Goal: Information Seeking & Learning: Learn about a topic

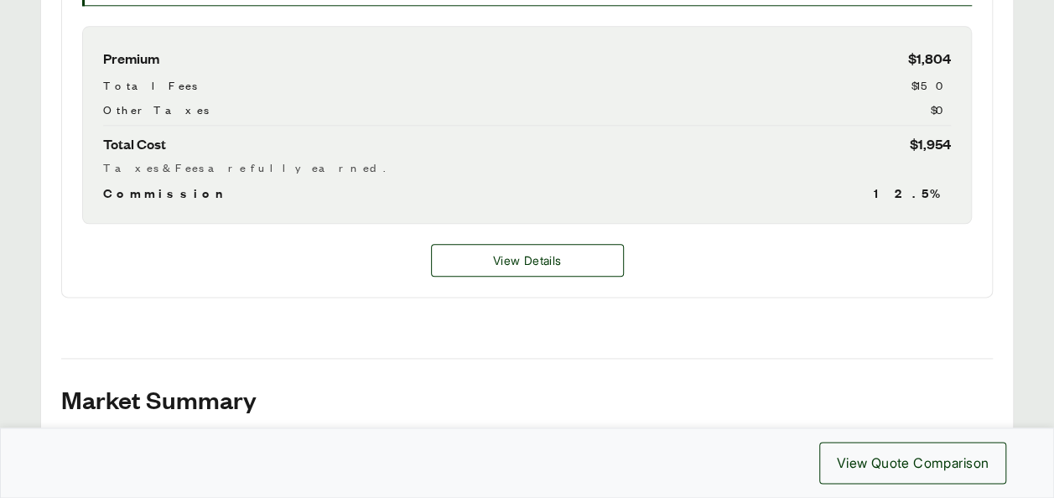
scroll to position [1009, 0]
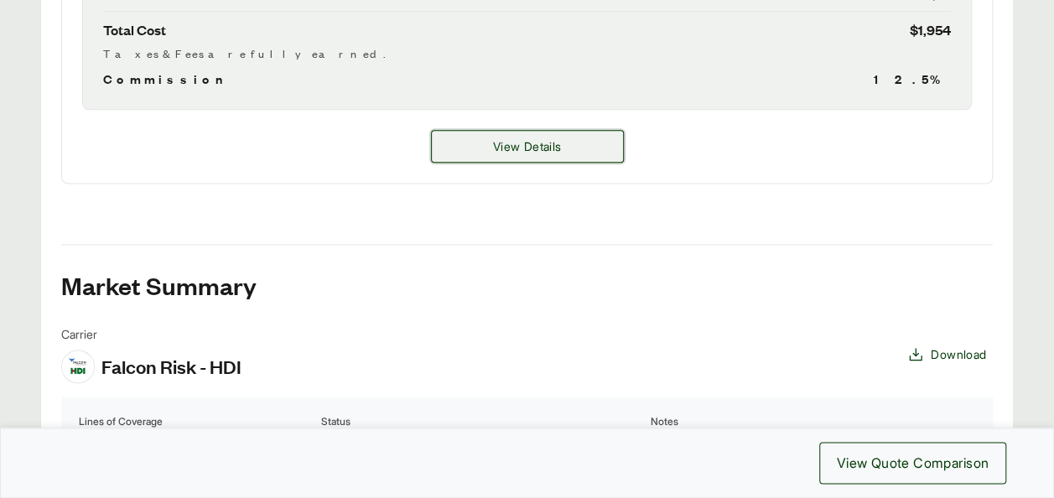
click at [470, 163] on button "View Details" at bounding box center [527, 146] width 193 height 33
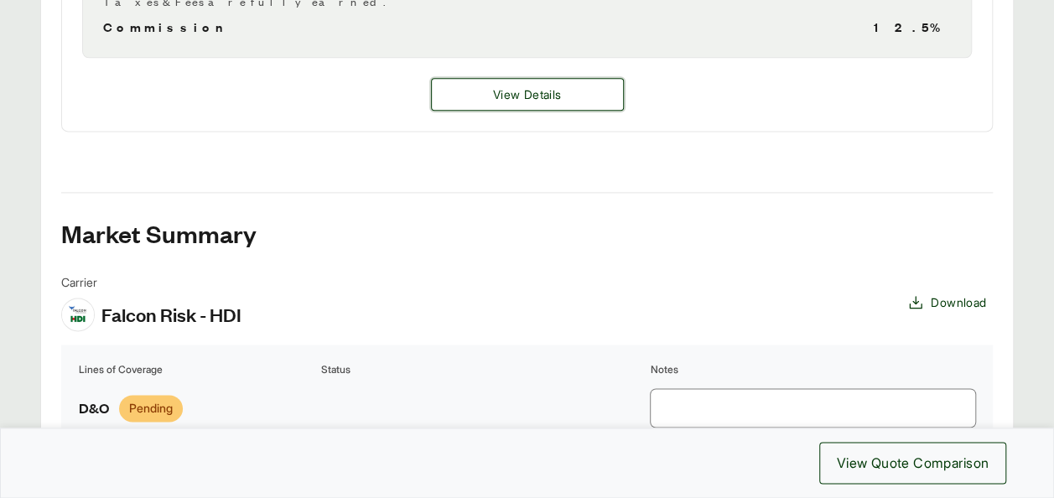
scroll to position [1101, 0]
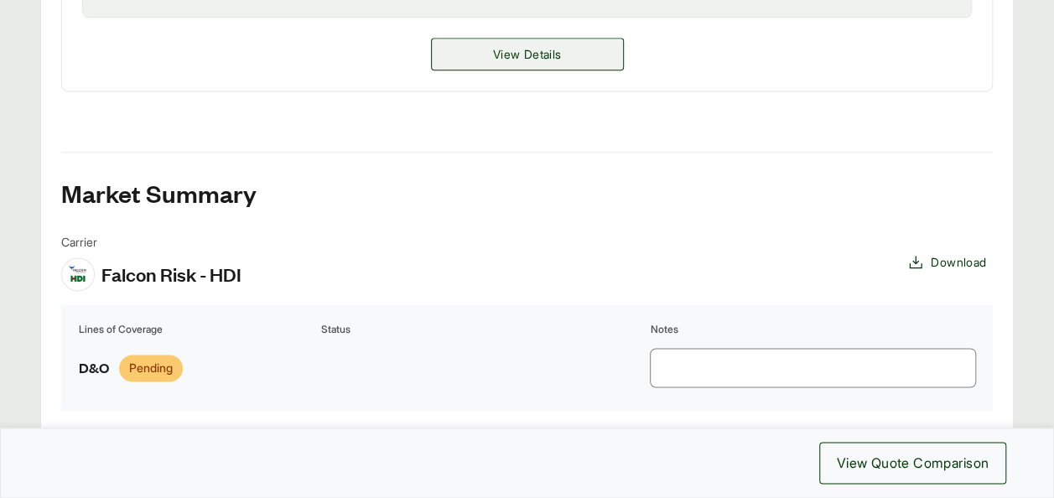
click at [510, 63] on span "View Details" at bounding box center [527, 54] width 68 height 18
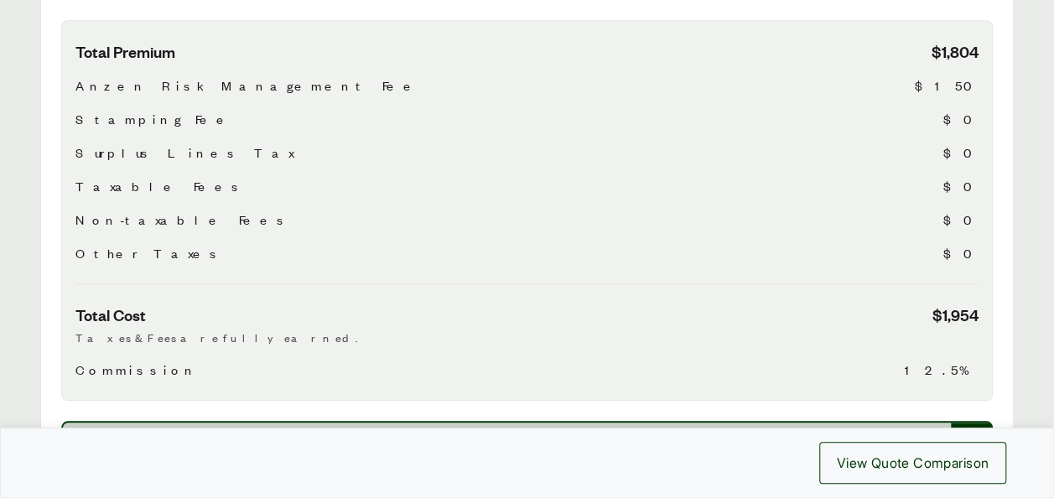
scroll to position [587, 0]
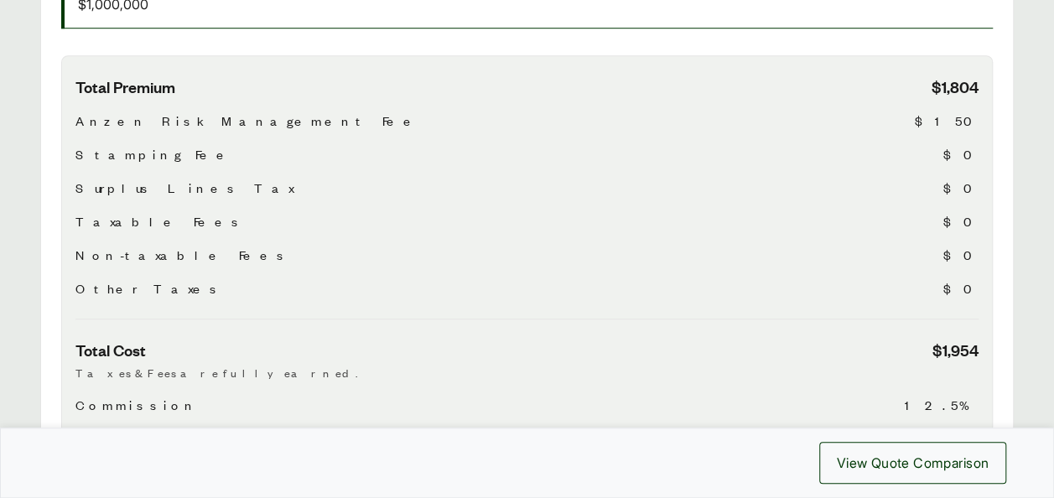
click at [963, 131] on span "$150" at bounding box center [947, 121] width 64 height 20
click at [944, 316] on div "Total Premium $1,804 Anzen Risk Management Fee $150 Stamping Fee $0 Surplus Lin…" at bounding box center [526, 197] width 903 height 243
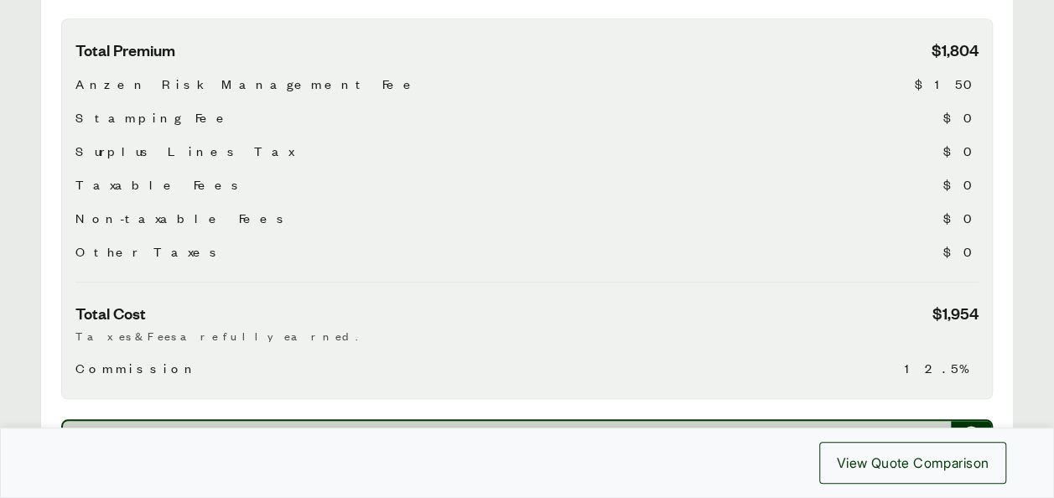
scroll to position [622, 0]
drag, startPoint x: 957, startPoint y: 94, endPoint x: 968, endPoint y: 98, distance: 11.7
click at [968, 96] on span "$150" at bounding box center [947, 85] width 64 height 20
